Goal: Communication & Community: Ask a question

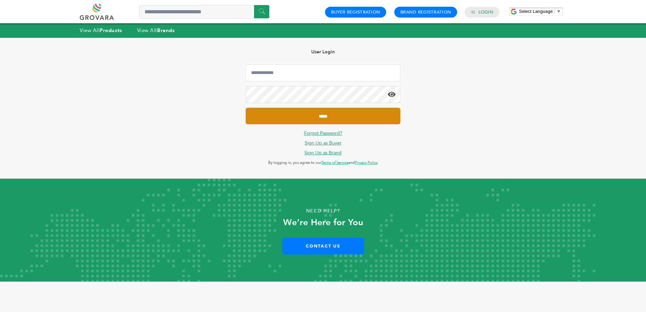
type input "**********"
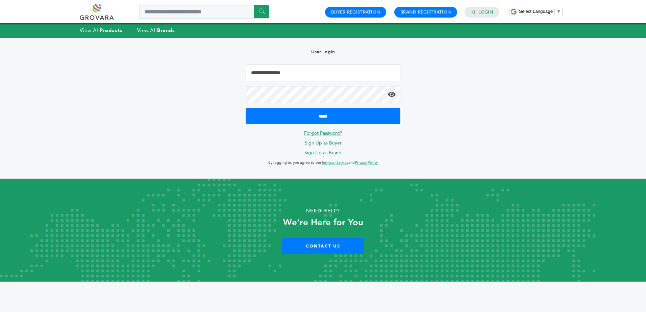
drag, startPoint x: 319, startPoint y: 116, endPoint x: 315, endPoint y: 105, distance: 11.5
click at [319, 116] on input "*****" at bounding box center [323, 116] width 155 height 17
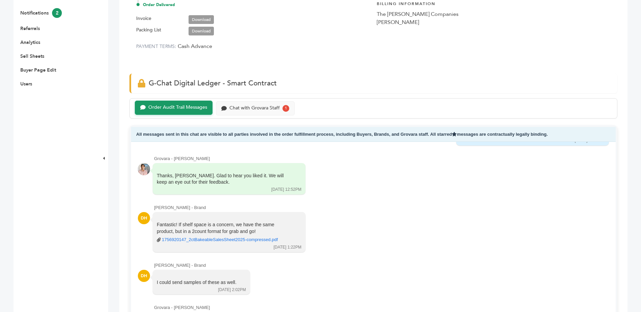
scroll to position [203, 0]
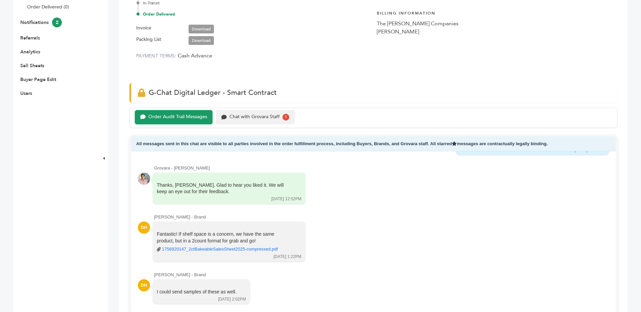
click at [236, 119] on div "Chat with Grovara Staff" at bounding box center [254, 117] width 50 height 6
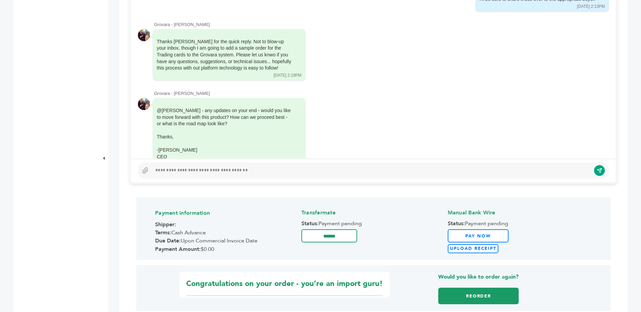
scroll to position [365, 0]
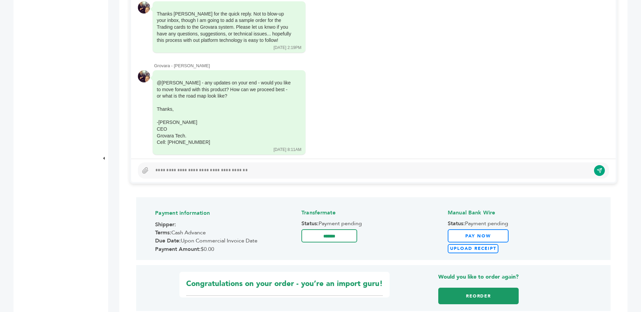
click at [230, 170] on div at bounding box center [371, 171] width 438 height 8
click at [241, 172] on div at bounding box center [371, 171] width 438 height 8
click at [245, 167] on div at bounding box center [371, 171] width 438 height 8
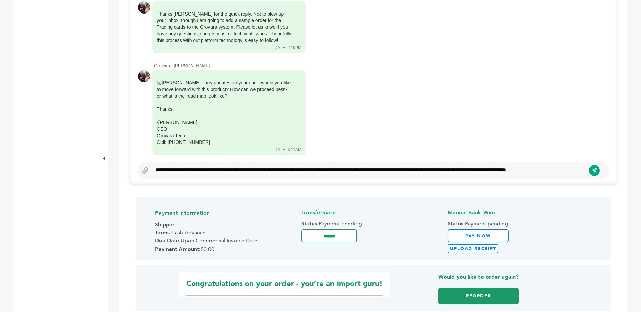
scroll to position [401, 0]
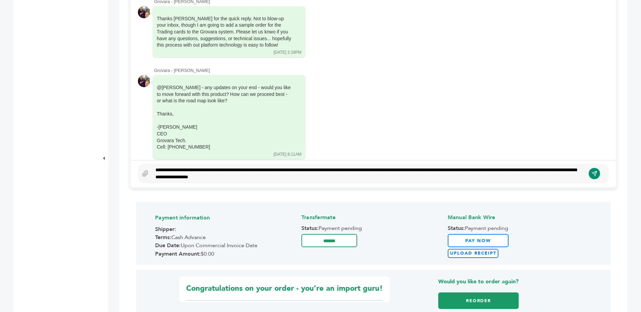
click at [591, 172] on icon "submit" at bounding box center [594, 174] width 6 height 6
